Goal: Task Accomplishment & Management: Manage account settings

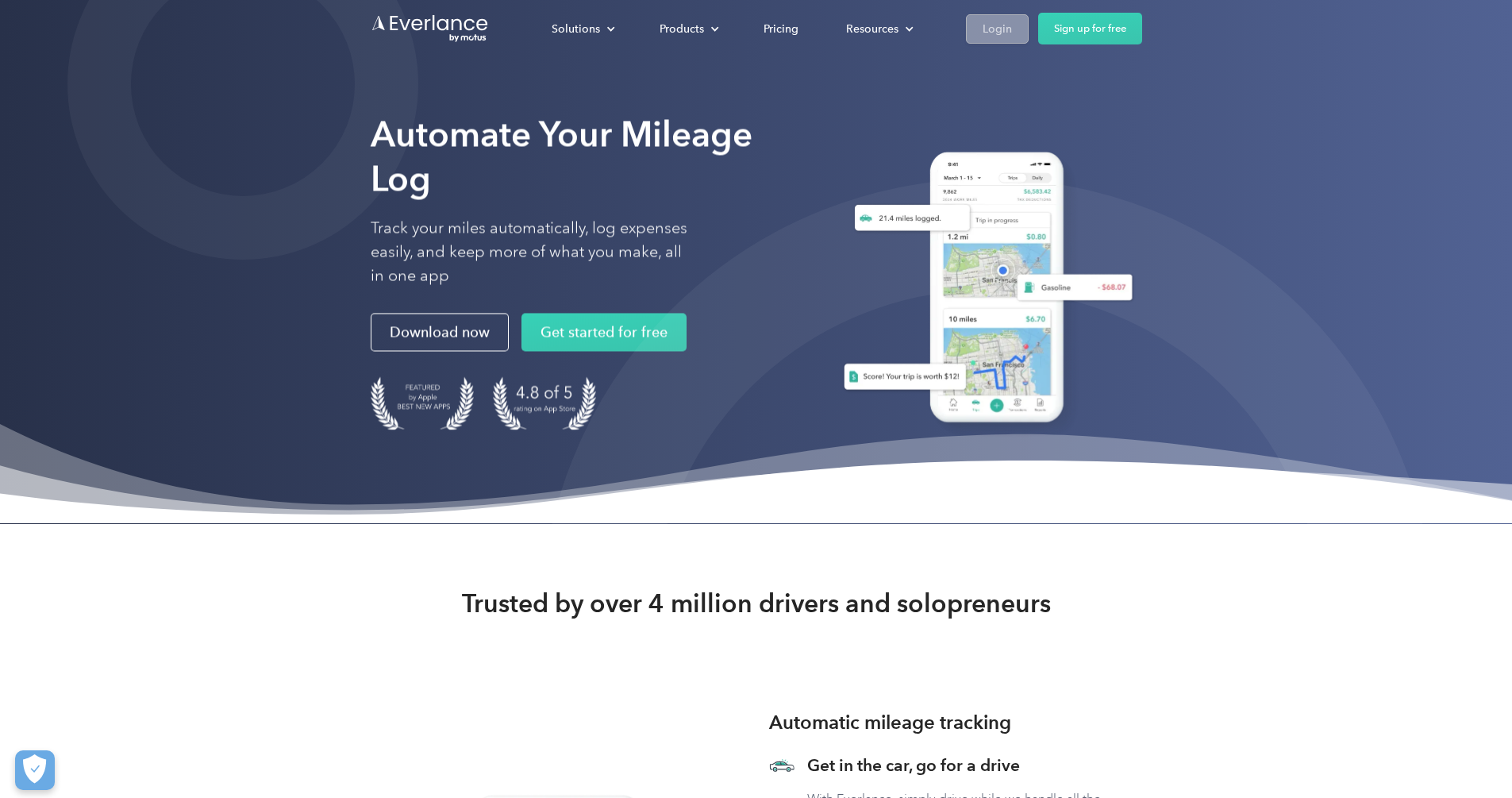
click at [1012, 29] on div "Login" at bounding box center [997, 29] width 29 height 20
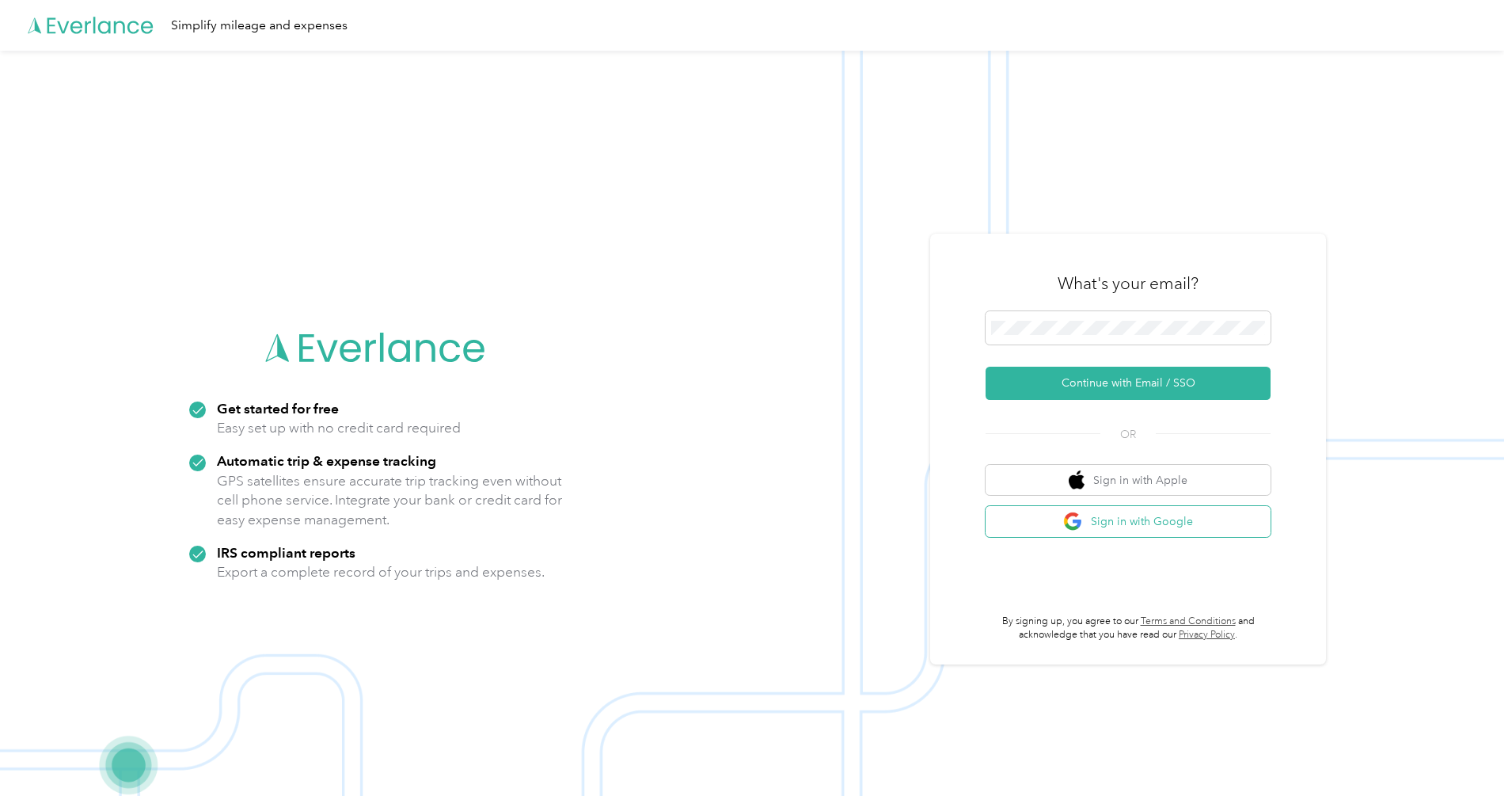
click at [1177, 523] on button "Sign in with Google" at bounding box center [1128, 521] width 285 height 31
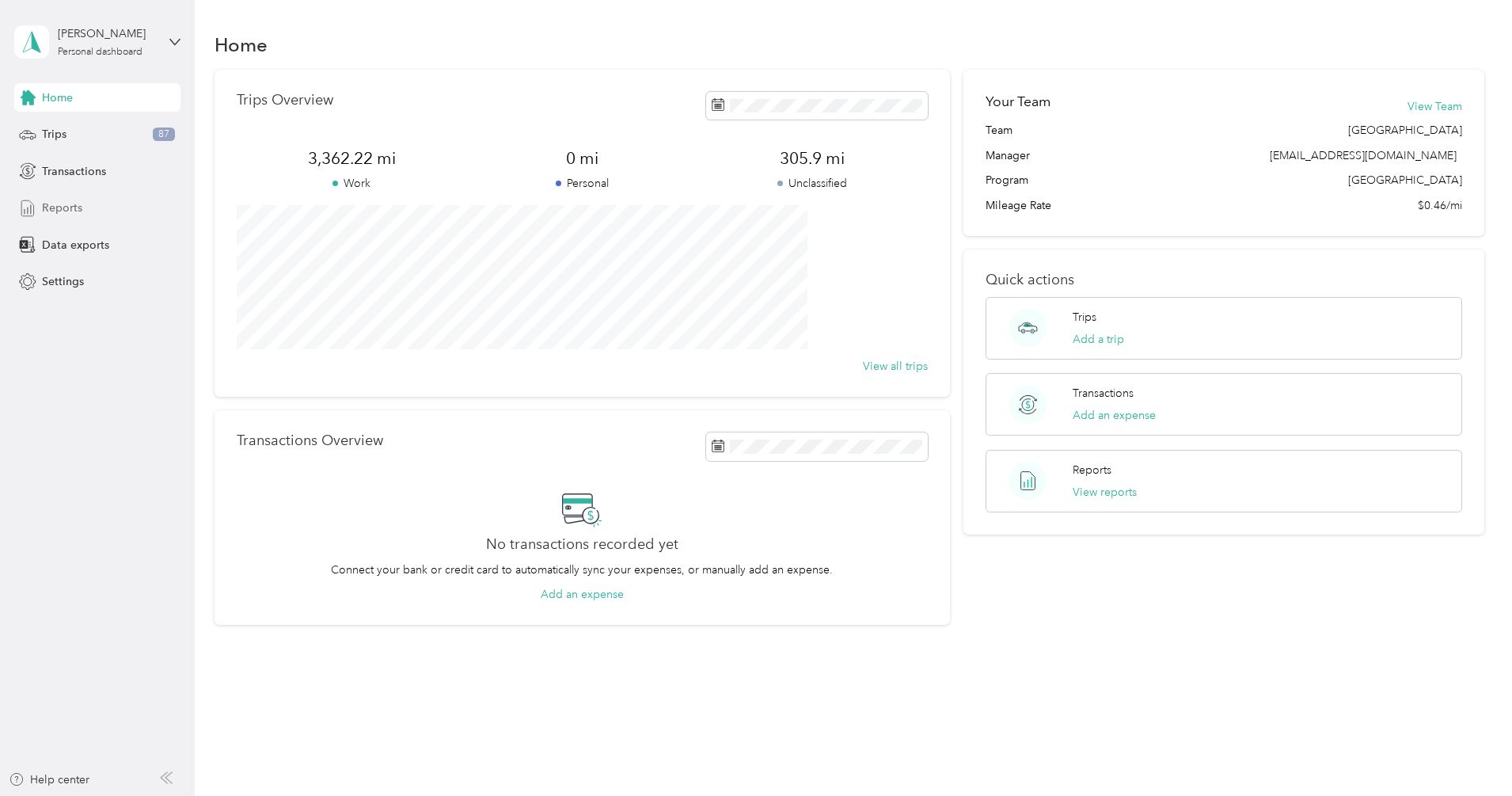
click at [63, 212] on span "Reports" at bounding box center [62, 208] width 40 height 17
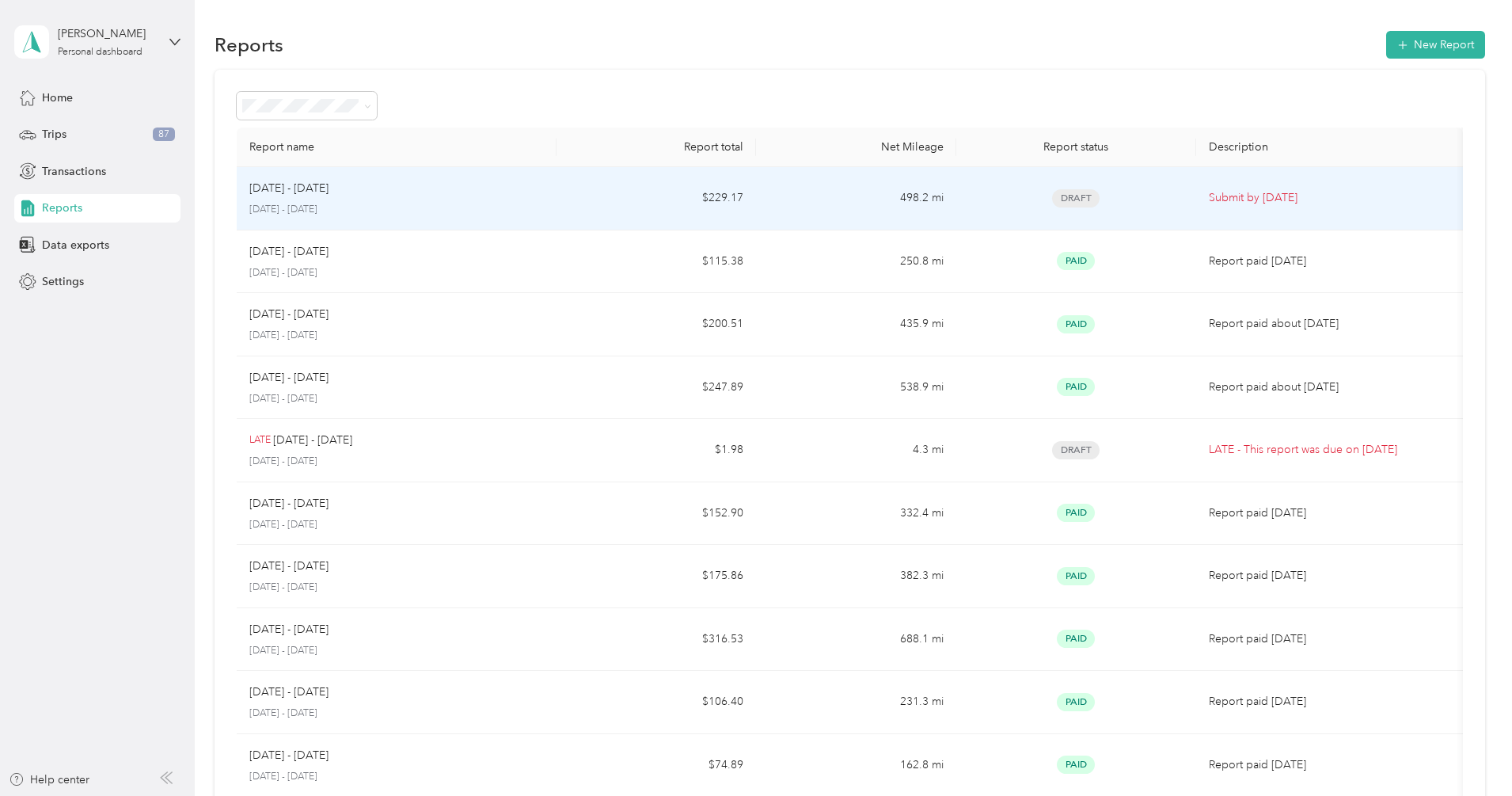
click at [620, 204] on td "$229.17" at bounding box center [656, 199] width 200 height 63
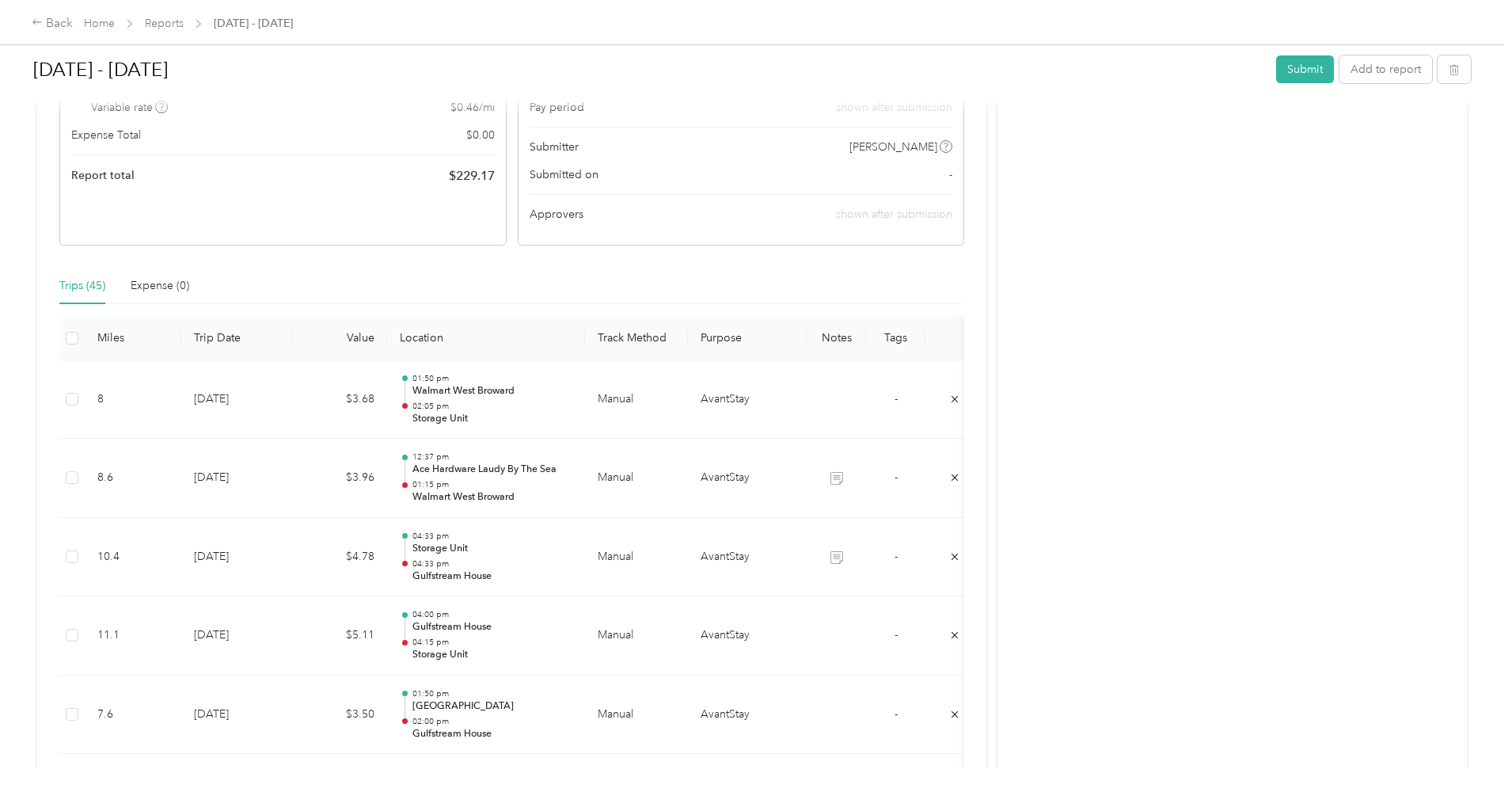
scroll to position [238, 0]
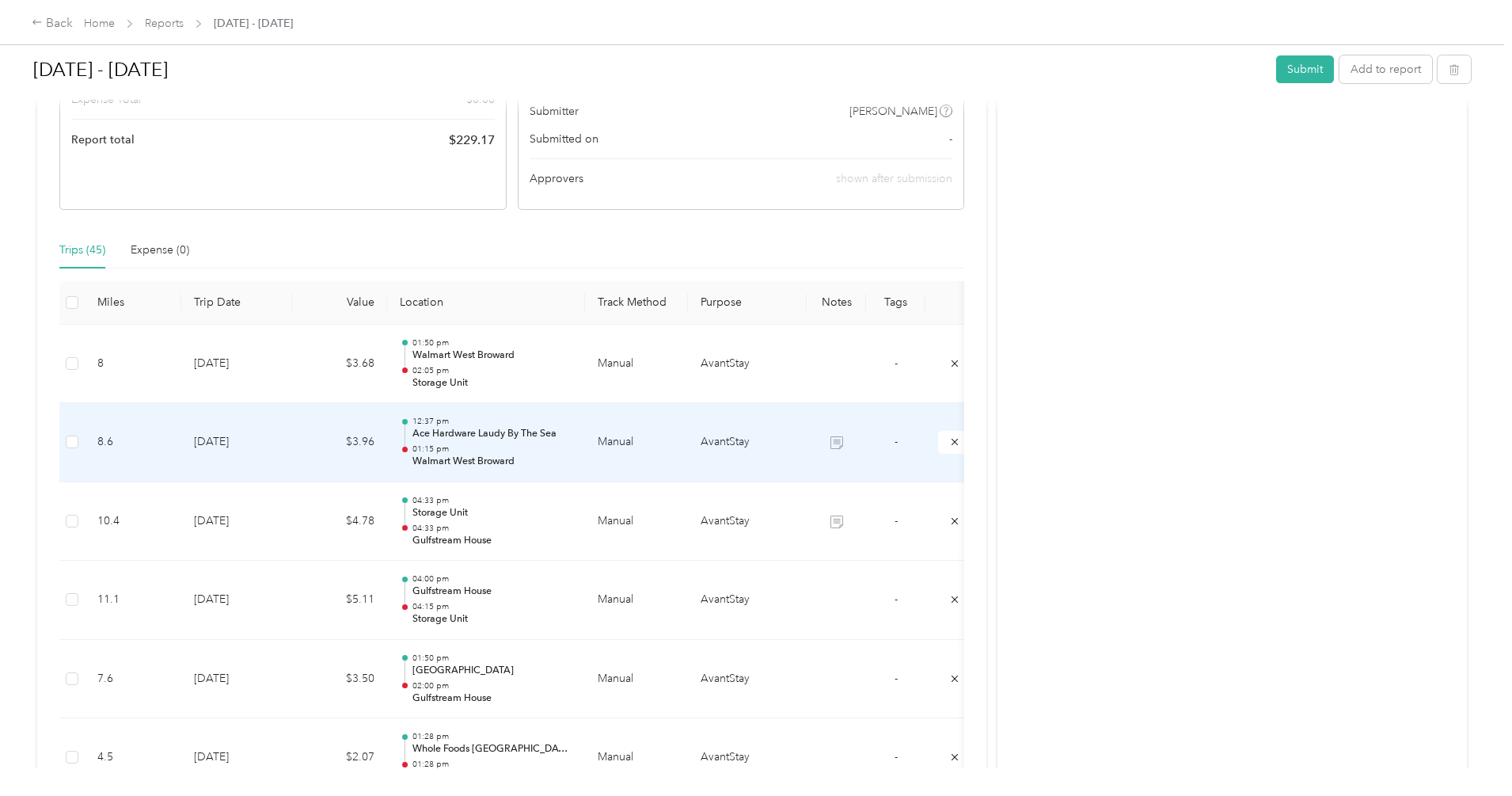
click at [572, 453] on p "01:15 pm" at bounding box center [492, 449] width 160 height 11
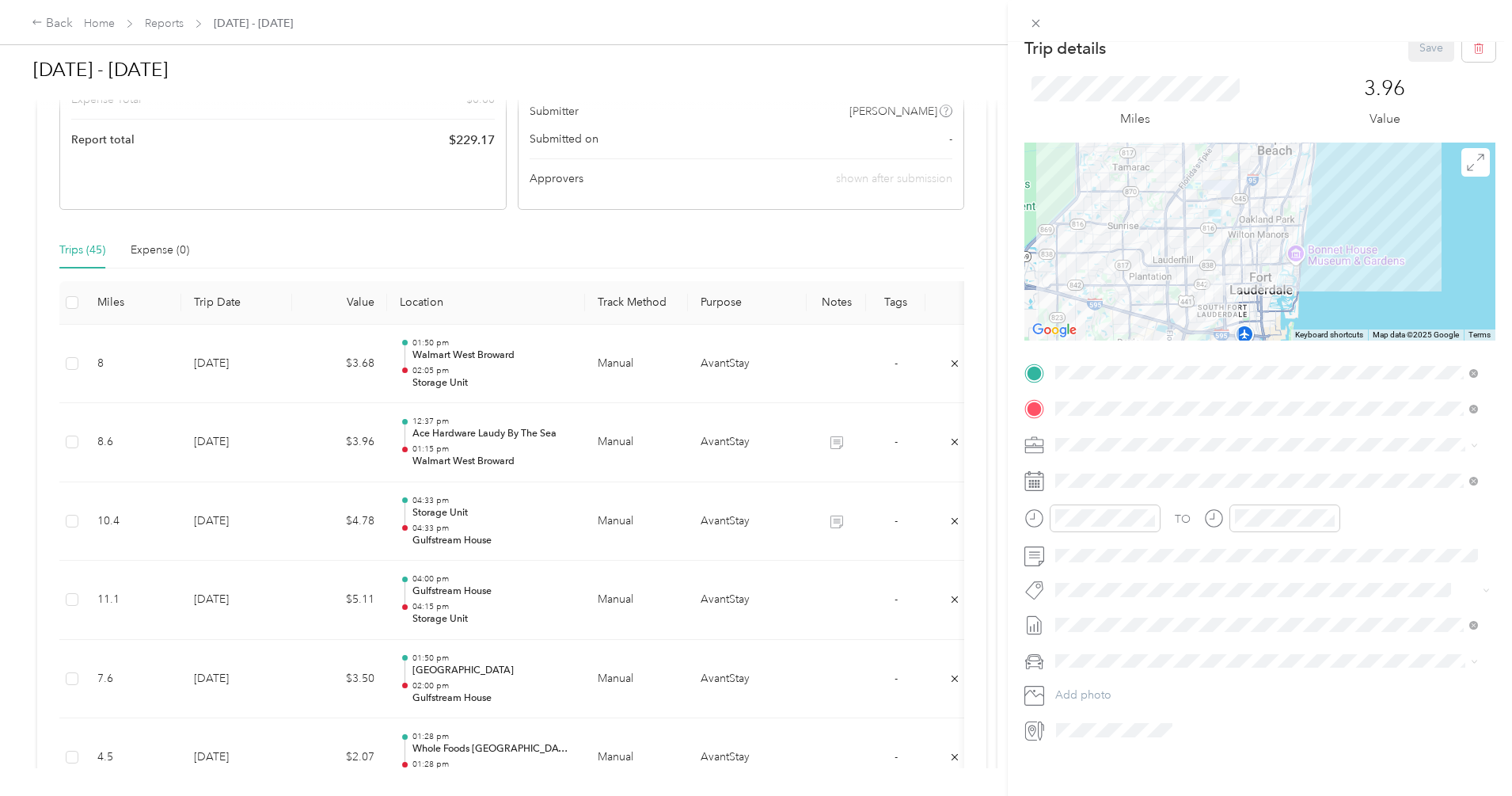
scroll to position [36, 0]
click at [868, 568] on div "Trip details Save This trip cannot be edited because it is either under review,…" at bounding box center [756, 398] width 1512 height 796
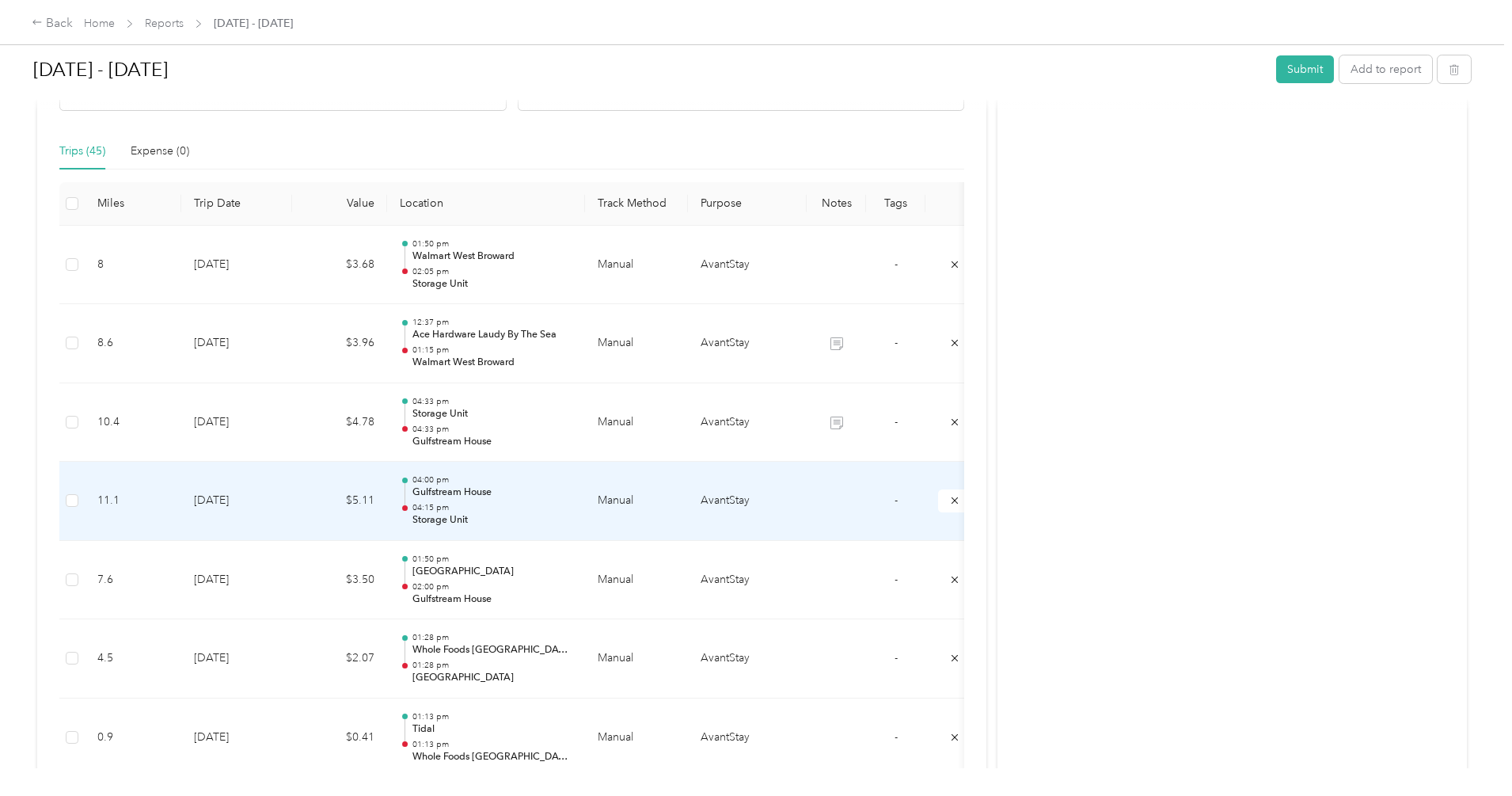
scroll to position [475, 0]
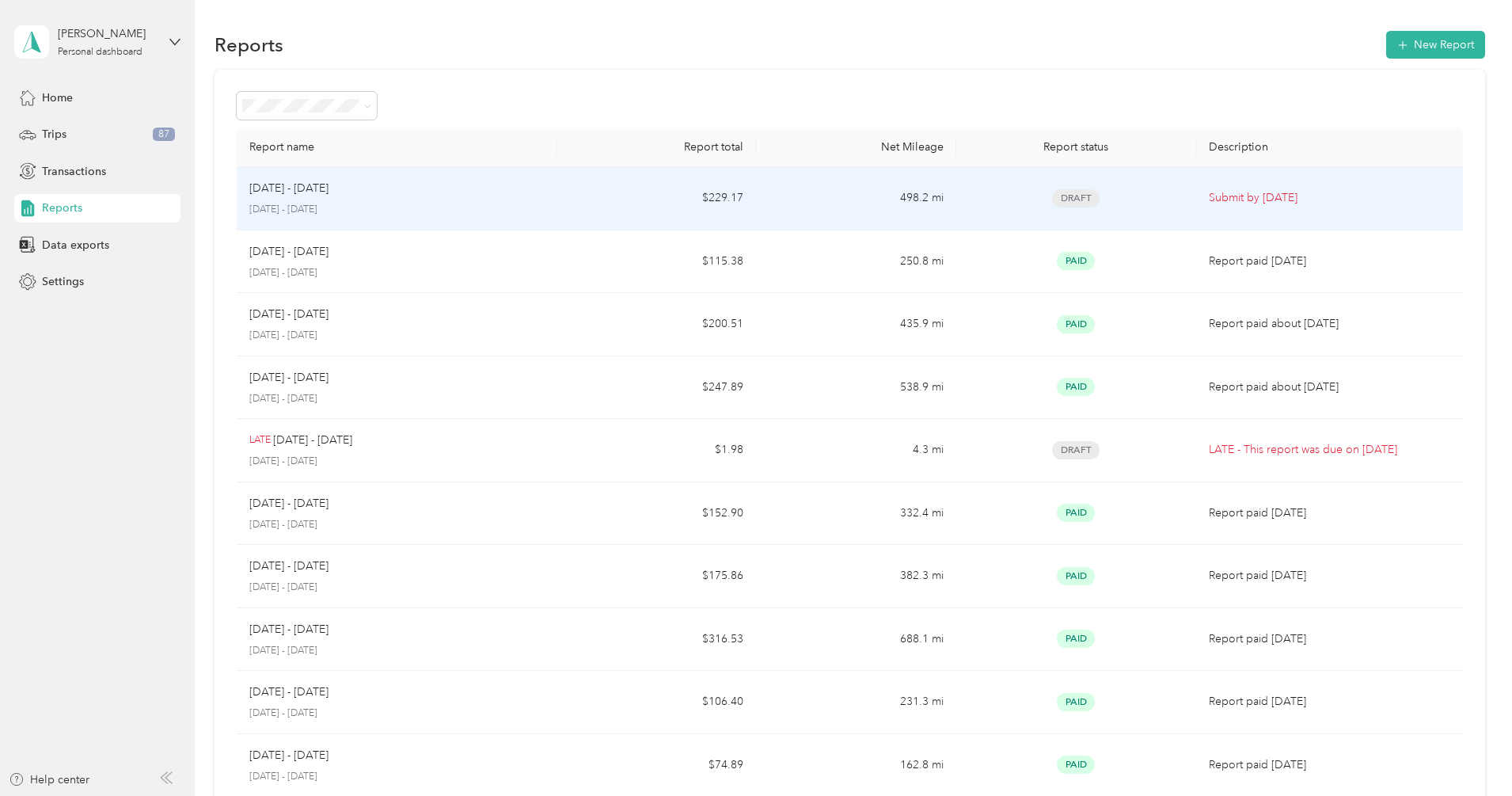
click at [544, 209] on p "August 1 - 31, 2025" at bounding box center [397, 210] width 295 height 14
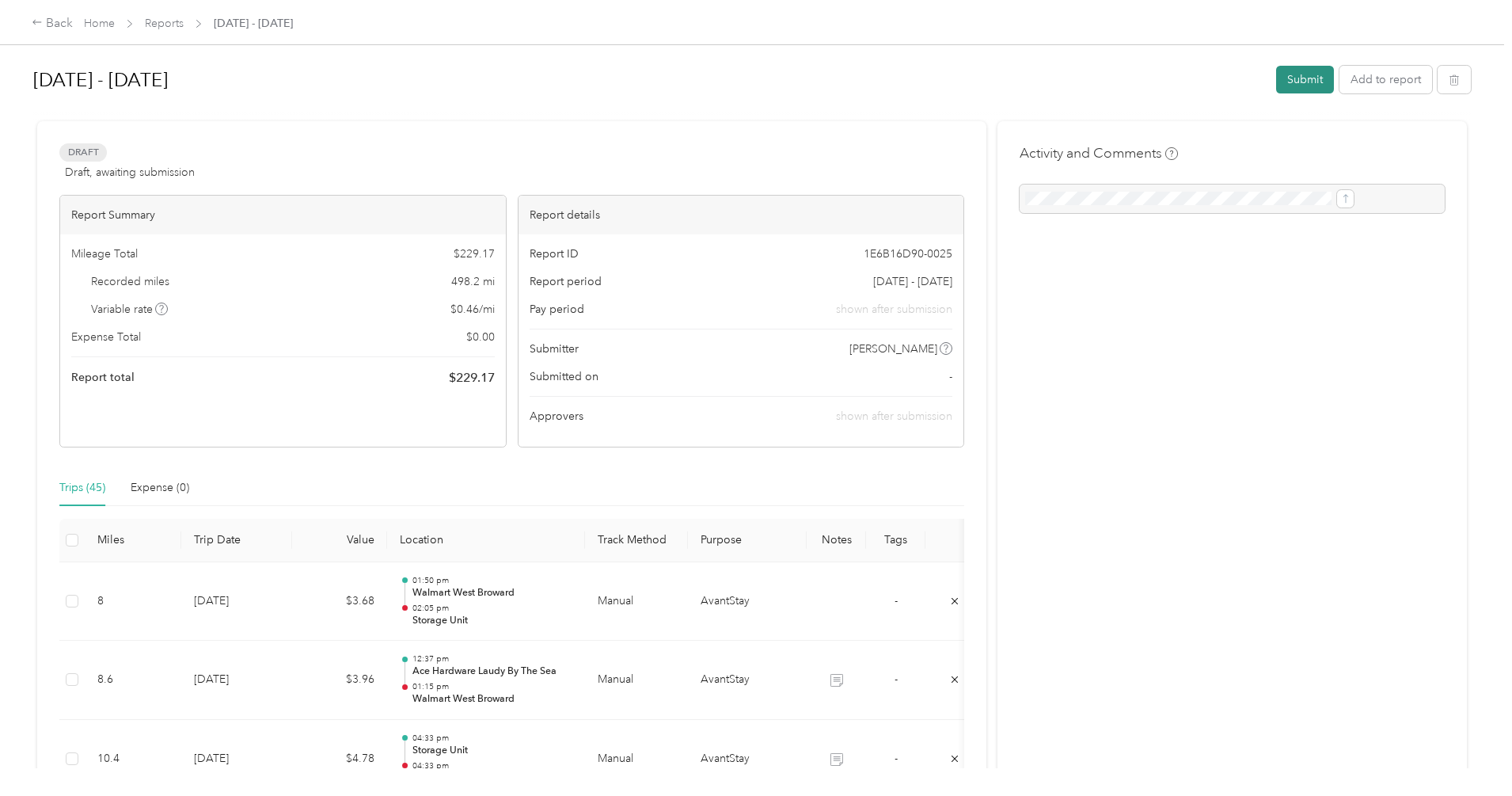
click at [1276, 82] on button "Submit" at bounding box center [1304, 79] width 58 height 28
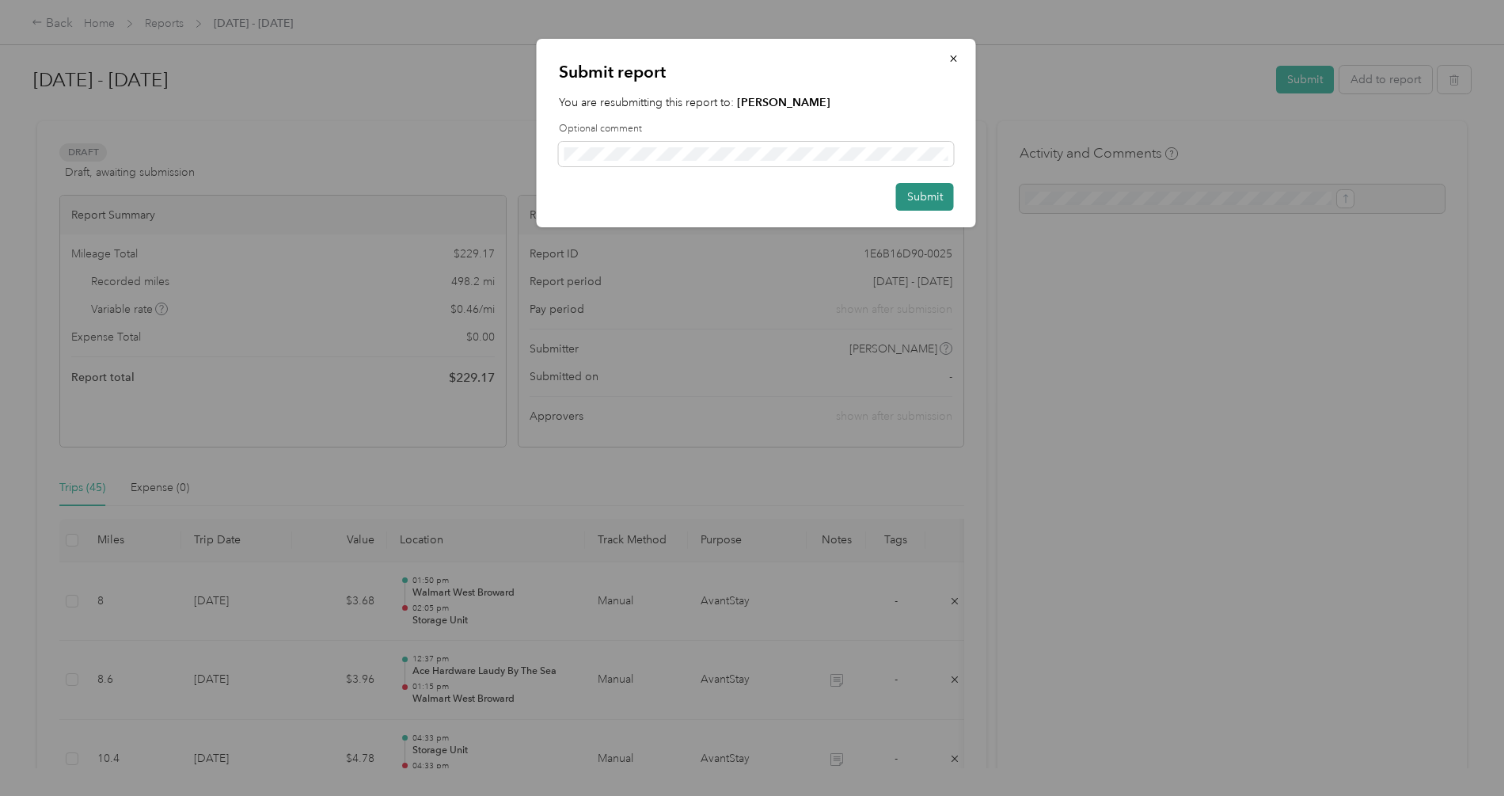
click at [916, 190] on button "Submit" at bounding box center [925, 197] width 58 height 28
